Goal: Task Accomplishment & Management: Use online tool/utility

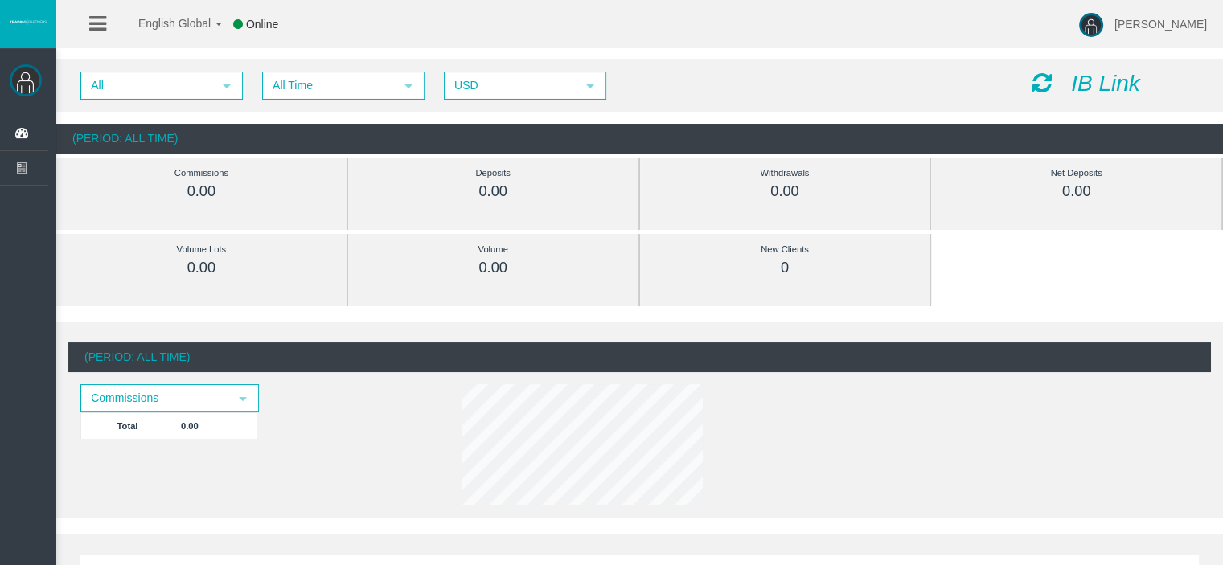
click at [1142, 76] on div "IB Link" at bounding box center [1115, 84] width 191 height 25
click at [1130, 78] on icon "IB Link" at bounding box center [1105, 83] width 69 height 25
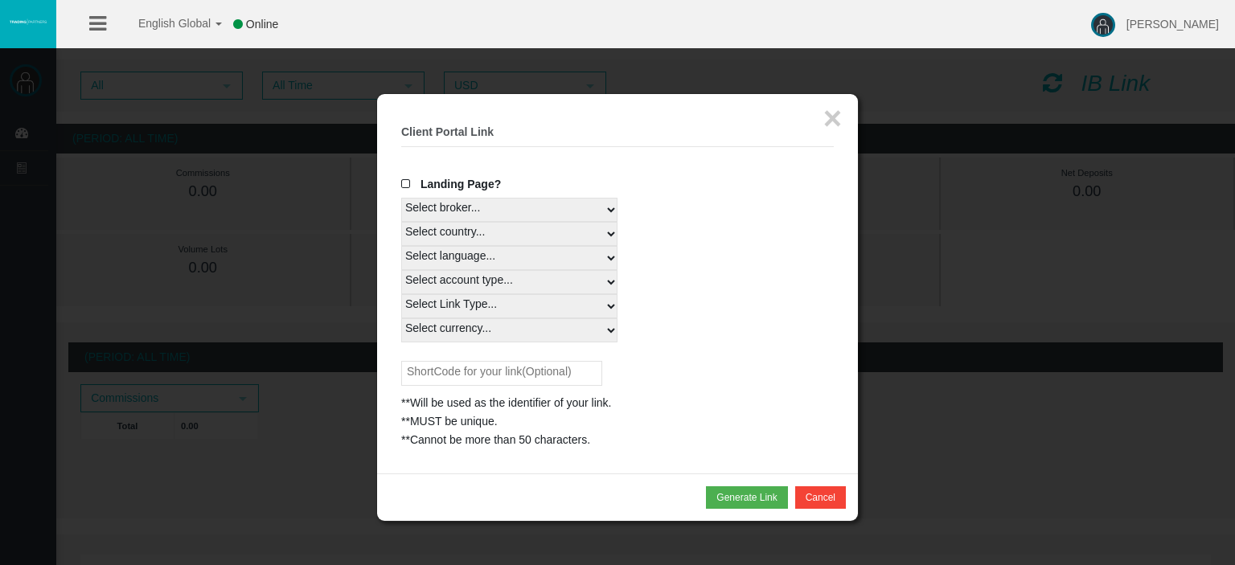
click at [454, 238] on select "Select country... Rest of the World" at bounding box center [509, 234] width 216 height 24
select select
click at [401, 222] on select "Select country... Rest of the World" at bounding box center [509, 234] width 216 height 24
click at [457, 273] on select "Select account type... All Platforms Trade Copy MT4 LiveFloatingSpreadAccount M…" at bounding box center [509, 282] width 216 height 24
select select
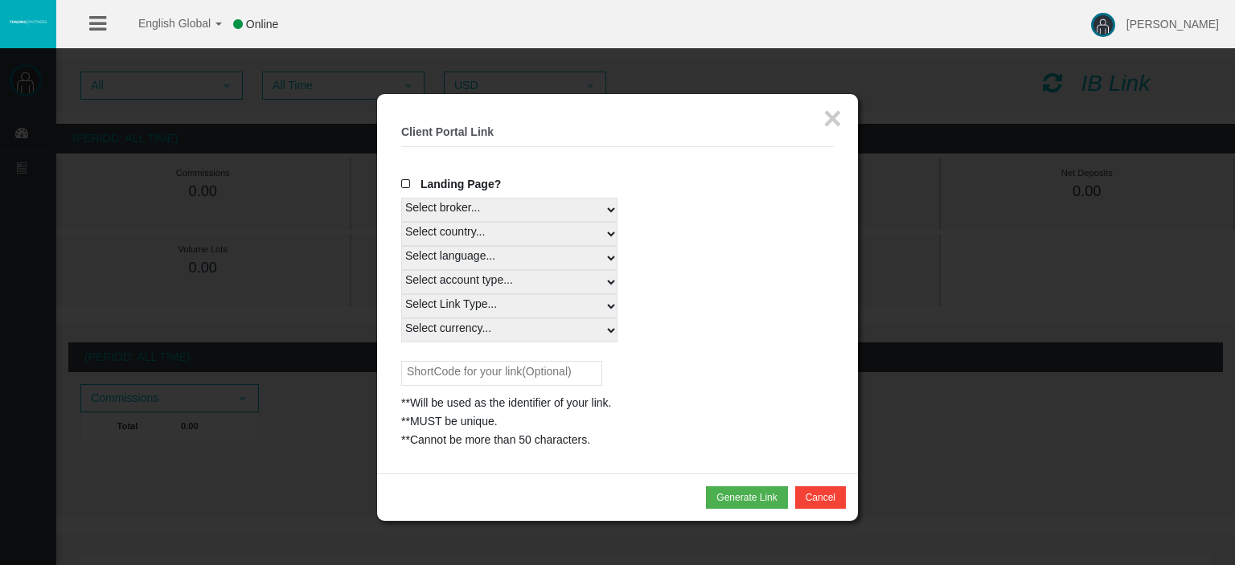
click at [401, 270] on select "Select account type... All Platforms Trade Copy MT4 LiveFloatingSpreadAccount M…" at bounding box center [509, 282] width 216 height 24
click at [456, 258] on select "Select language... English Japanese Chinese Portuguese Spanish Czech German Fre…" at bounding box center [509, 258] width 216 height 24
select select
click at [401, 246] on select "Select language... English Japanese Chinese Portuguese Spanish Czech German Fre…" at bounding box center [509, 258] width 216 height 24
click at [451, 312] on select "Select Link Type... Real" at bounding box center [509, 306] width 216 height 24
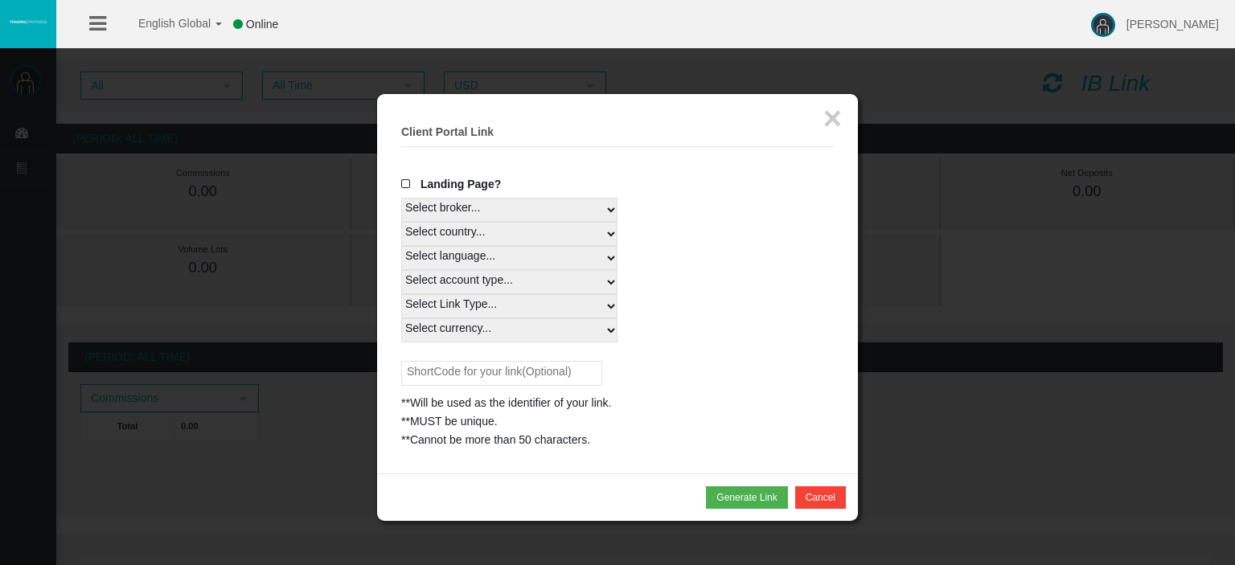
click at [401, 294] on select "Select Link Type... Real" at bounding box center [509, 306] width 216 height 24
click at [449, 306] on select "Select Link Type... Real" at bounding box center [509, 306] width 216 height 24
select select "Real"
click at [401, 294] on select "Select Link Type... Real" at bounding box center [509, 306] width 216 height 24
click at [463, 342] on select "Select currency... All Currencies" at bounding box center [509, 330] width 216 height 24
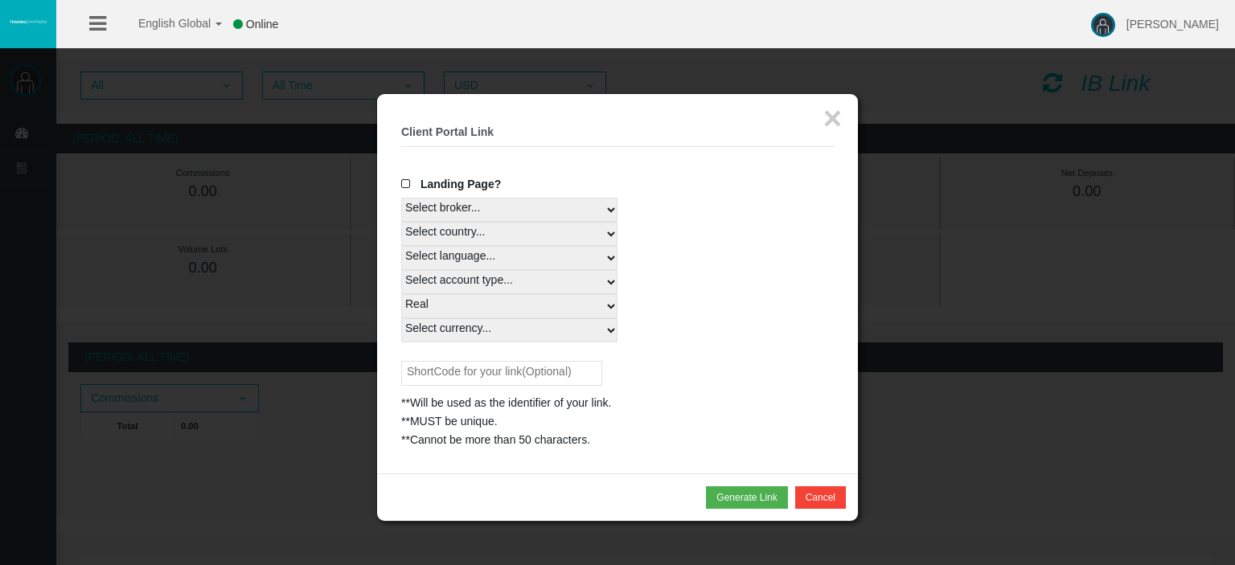
select select "All Currencies"
click at [401, 318] on select "Select currency... All Currencies" at bounding box center [509, 330] width 216 height 24
click at [540, 365] on input "text" at bounding box center [501, 373] width 201 height 25
type input "AGENT007"
click at [743, 491] on button "Generate Link" at bounding box center [746, 497] width 81 height 23
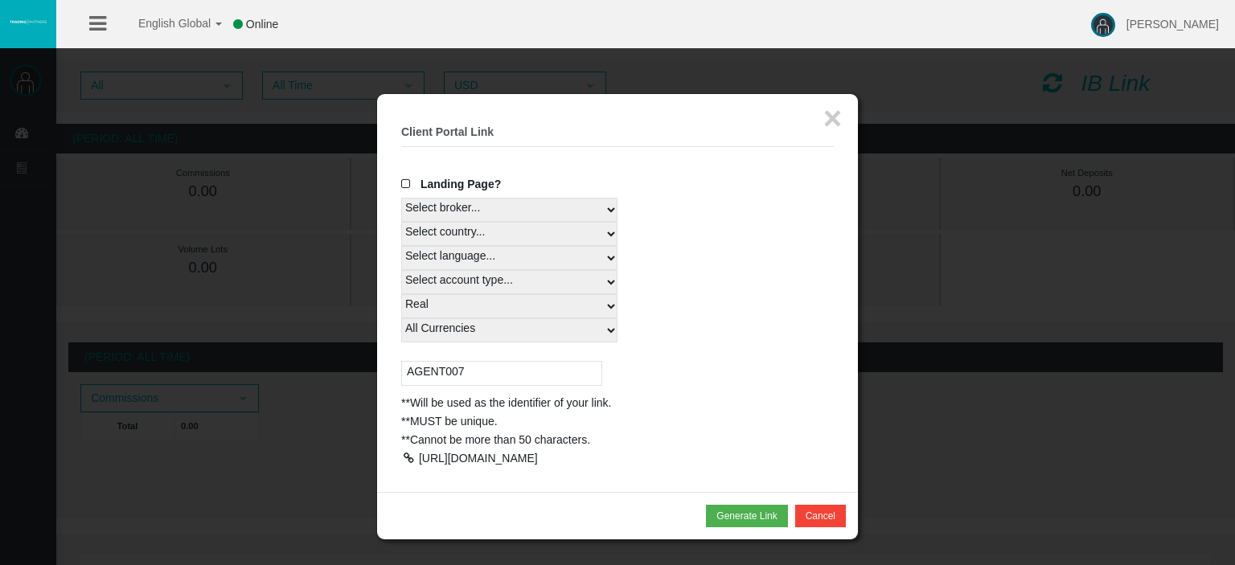
click at [410, 458] on div at bounding box center [408, 458] width 14 height 11
